Goal: Task Accomplishment & Management: Manage account settings

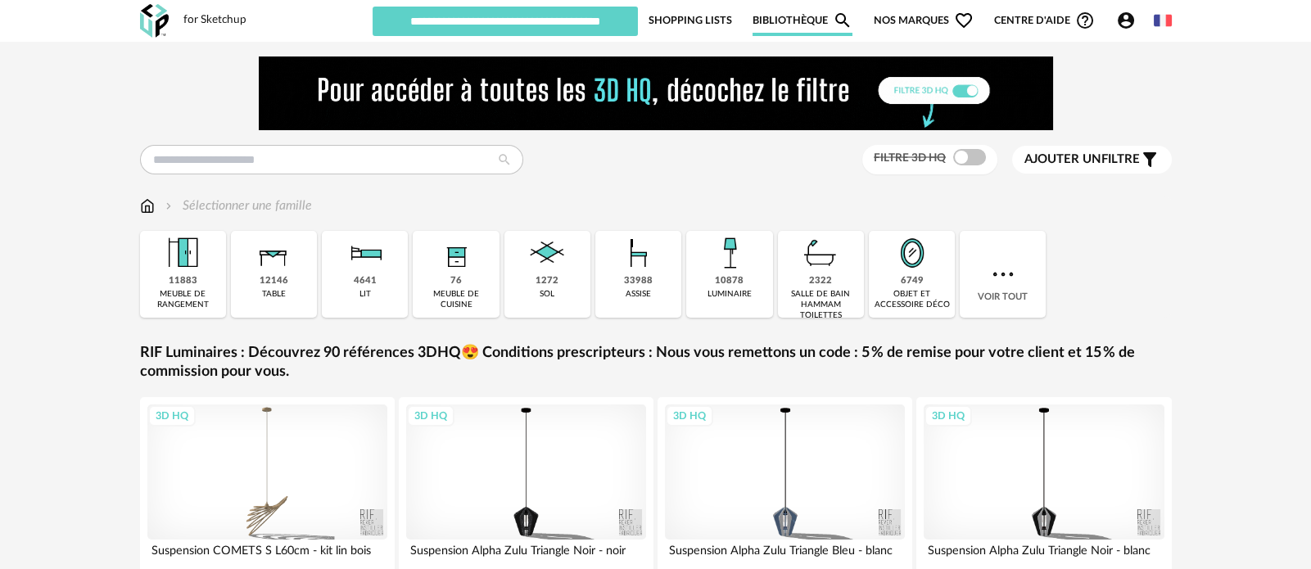
click at [1082, 23] on icon "Help Circle Outline icon" at bounding box center [1085, 21] width 20 height 20
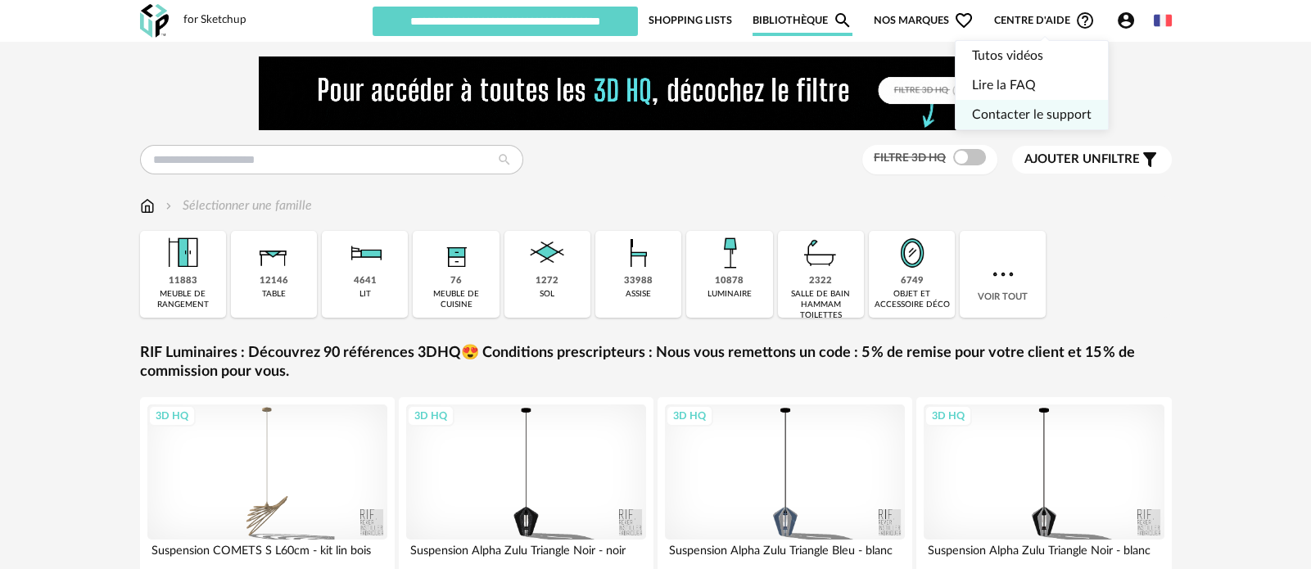
click at [1022, 107] on link "Contacter le support" at bounding box center [1032, 114] width 120 height 29
click at [1052, 26] on span "Centre d'aide Help Circle Outline icon" at bounding box center [1044, 21] width 101 height 20
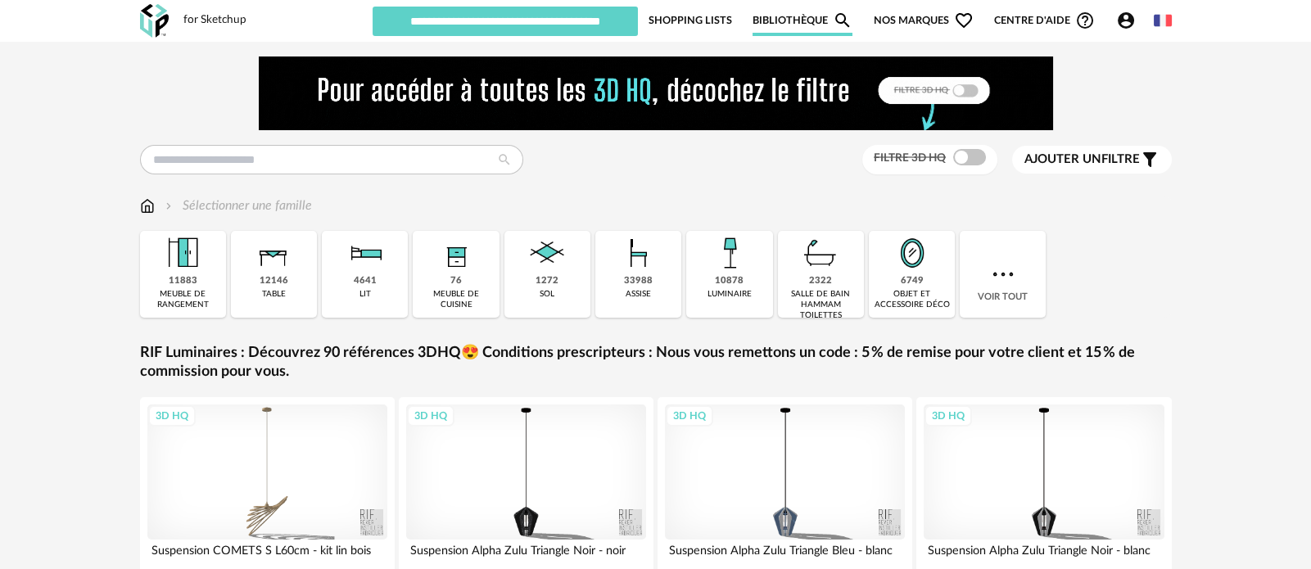
click at [1131, 31] on div "Nouvelle shopping list Mettre à jour ma Shopping List Refresh icon Test25aout 4…" at bounding box center [772, 20] width 798 height 31
click at [1120, 23] on icon "Account Circle icon" at bounding box center [1126, 20] width 16 height 16
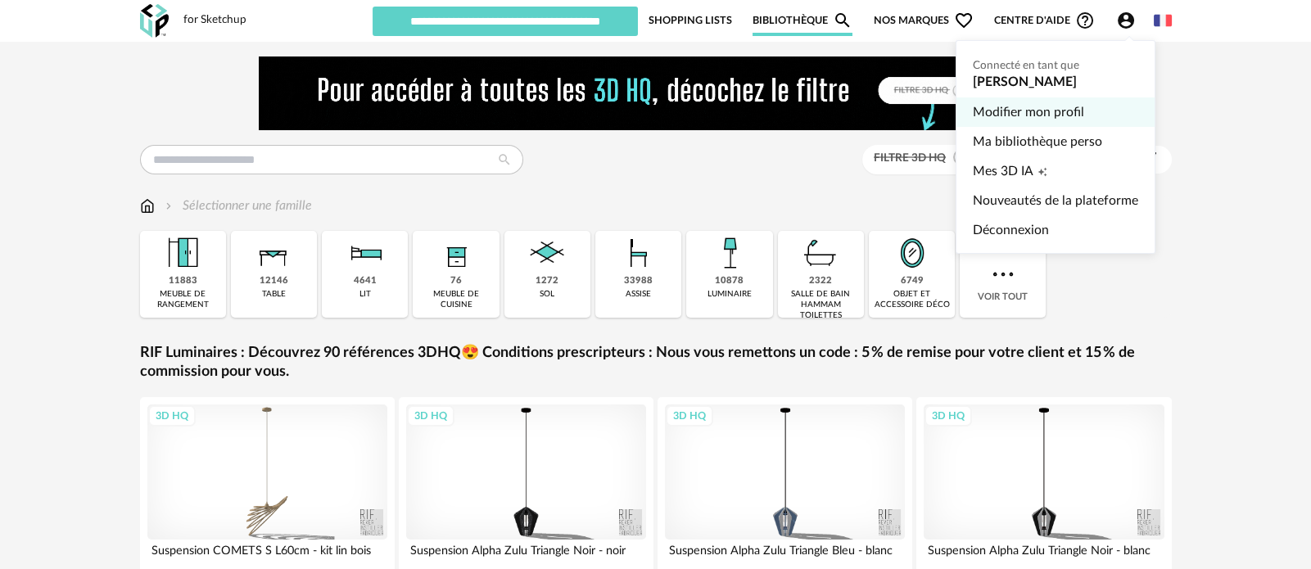
click at [1044, 111] on link "Modifier mon profil" at bounding box center [1055, 111] width 165 height 29
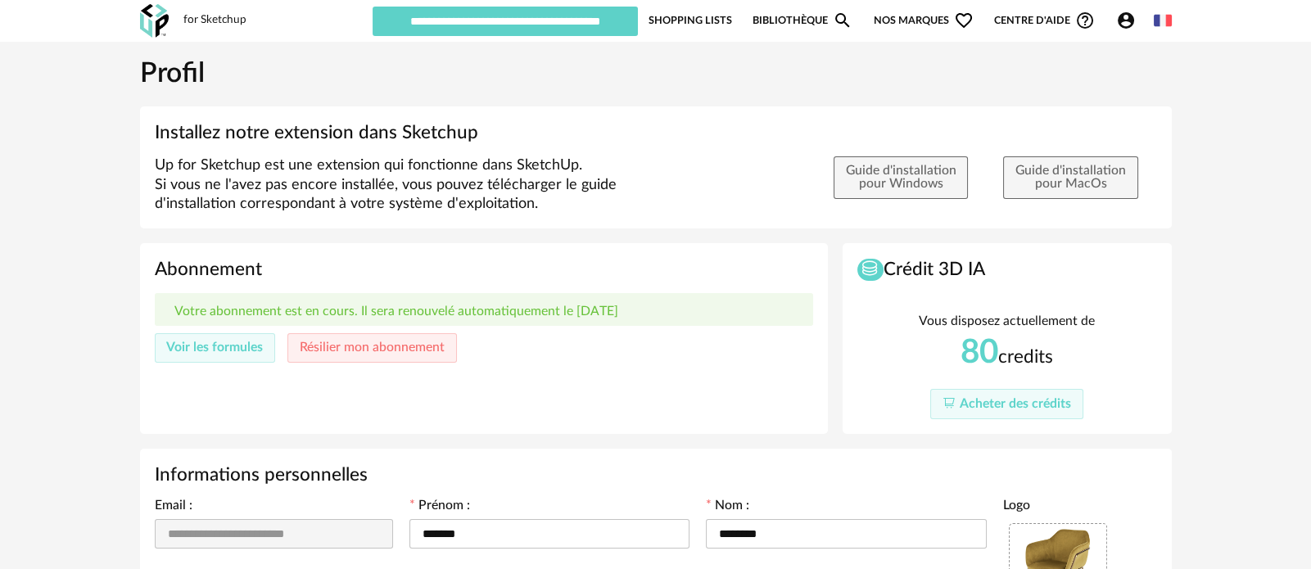
click at [576, 376] on div "Abonnement Votre abonnement est en cours. Il sera renouvelé automatiquement le …" at bounding box center [484, 338] width 688 height 191
